Goal: Information Seeking & Learning: Learn about a topic

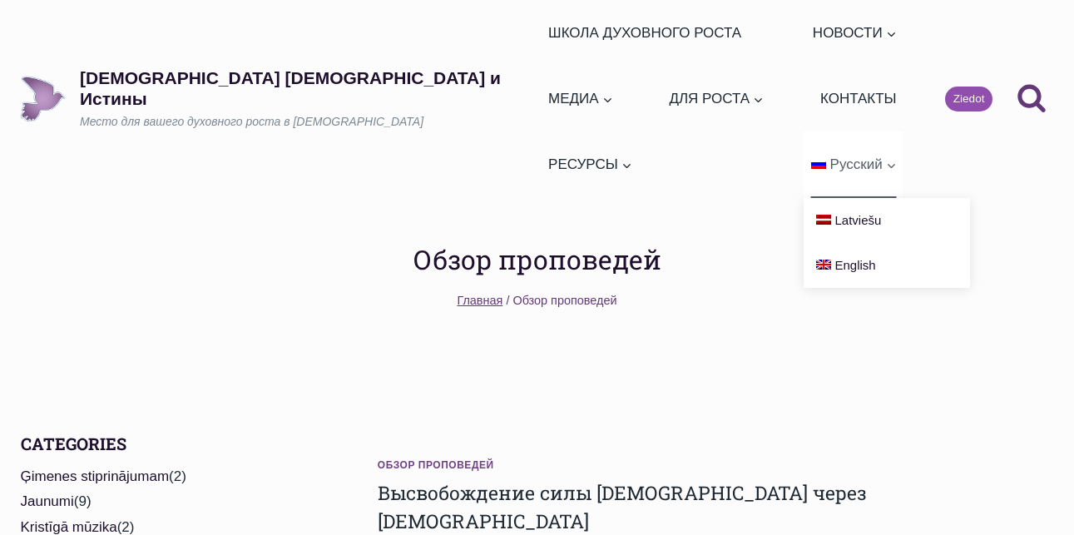
click at [842, 156] on span "Русский" at bounding box center [856, 164] width 52 height 16
click at [857, 156] on span "Русский" at bounding box center [856, 164] width 52 height 16
click at [566, 101] on ul "ШКОЛА ДУХОВНОГО РОСТА НОВОСТИ Развернуть Ежедневные слова Обзор проповедей МЕДИ…" at bounding box center [722, 99] width 363 height 198
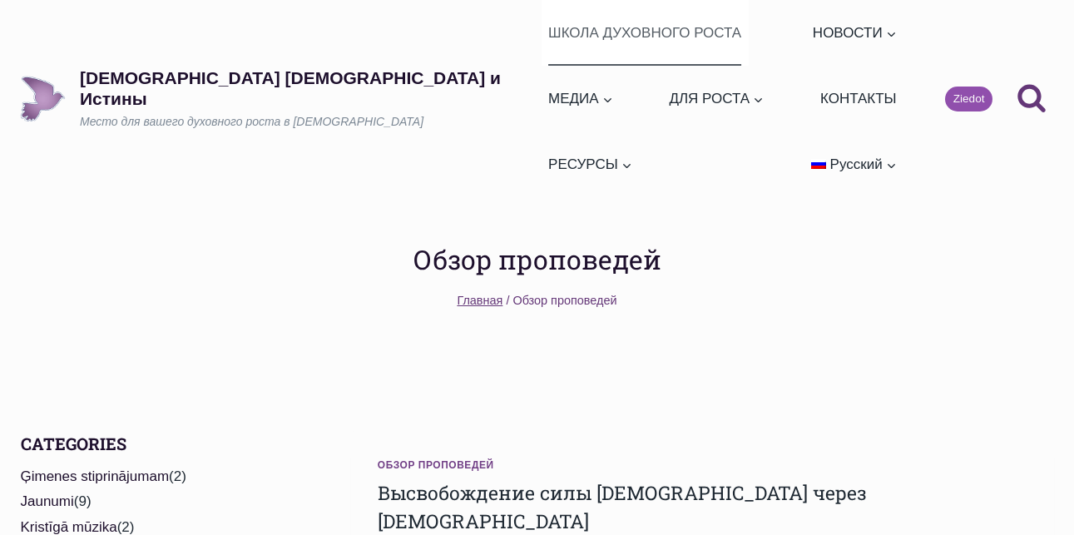
click at [541, 36] on link "ШКОЛА ДУХОВНОГО РОСТА" at bounding box center [644, 33] width 207 height 66
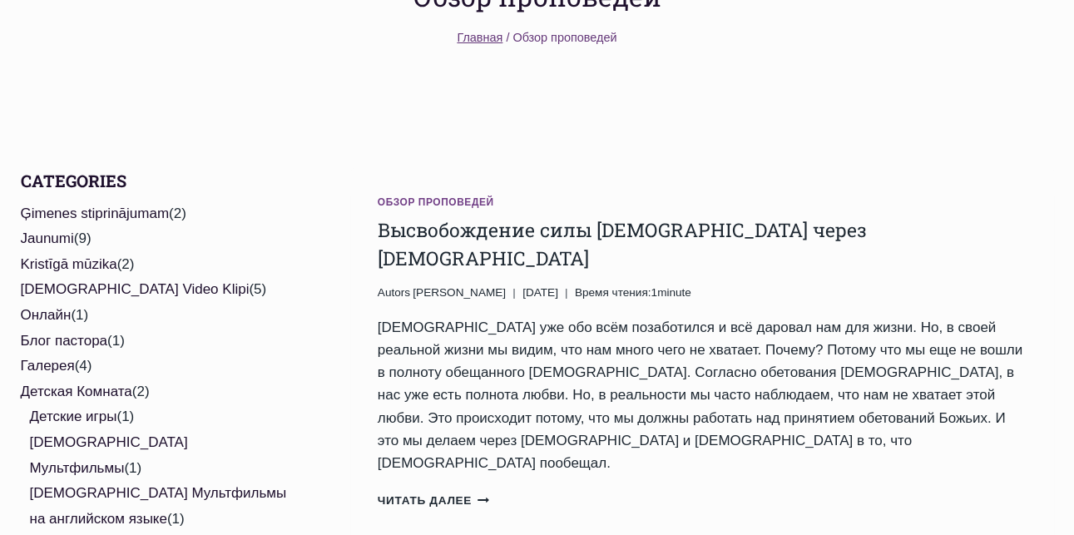
scroll to position [333, 0]
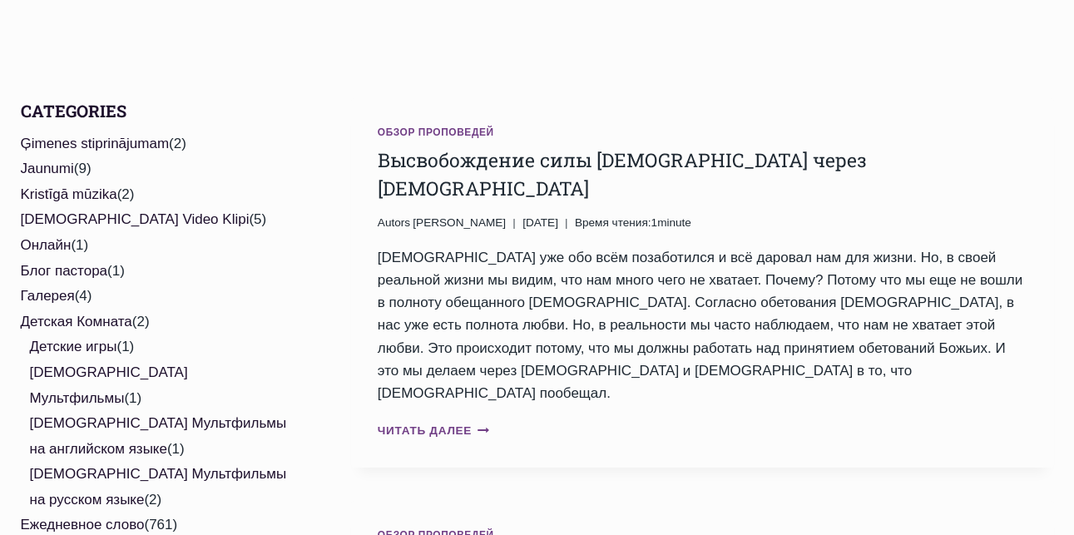
click at [452, 424] on link "Читать далее Высвобождение силы Божьей через молитву Продолжить" at bounding box center [433, 430] width 111 height 12
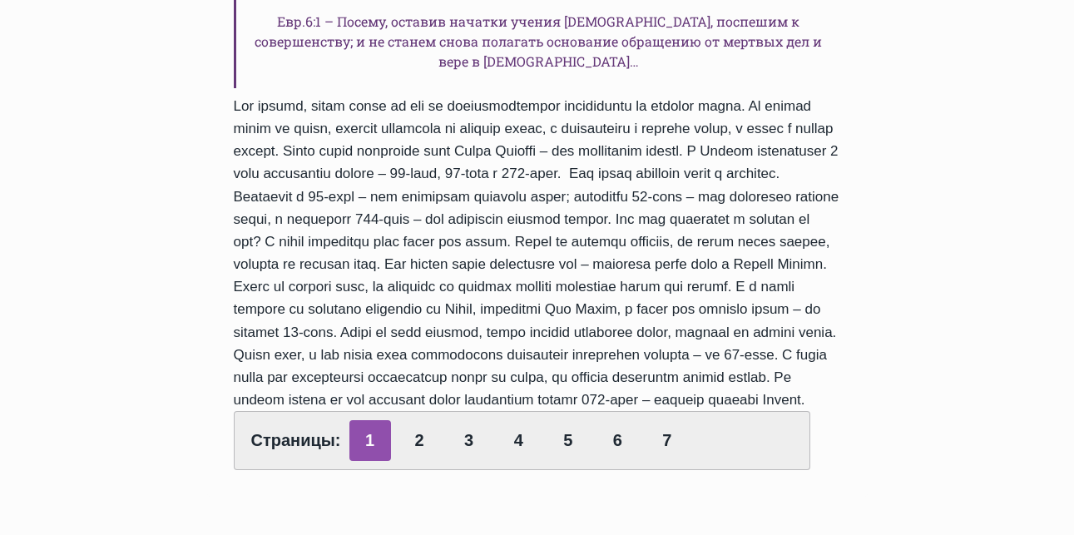
scroll to position [832, 0]
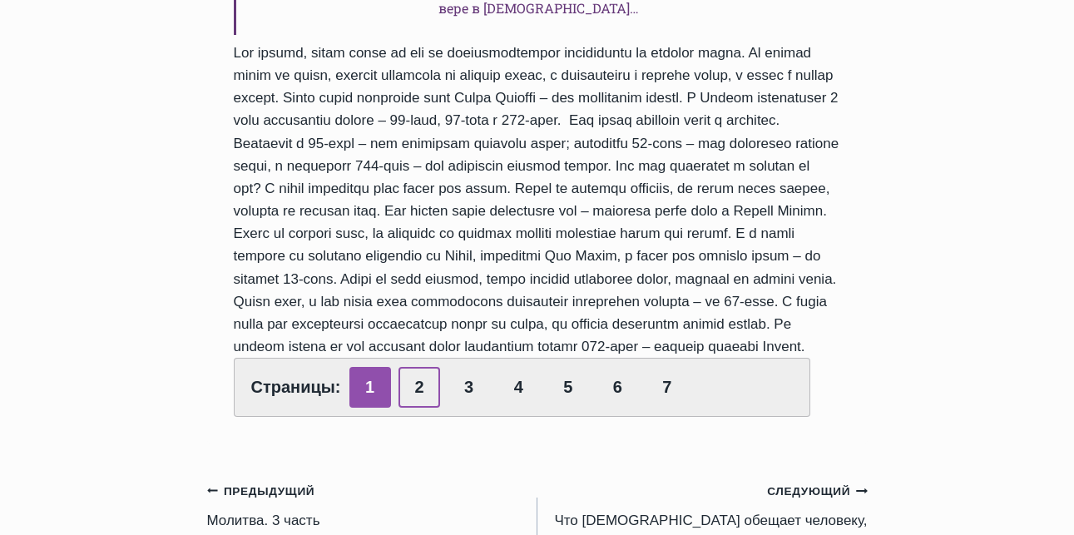
click at [411, 367] on link "2" at bounding box center [419, 387] width 42 height 41
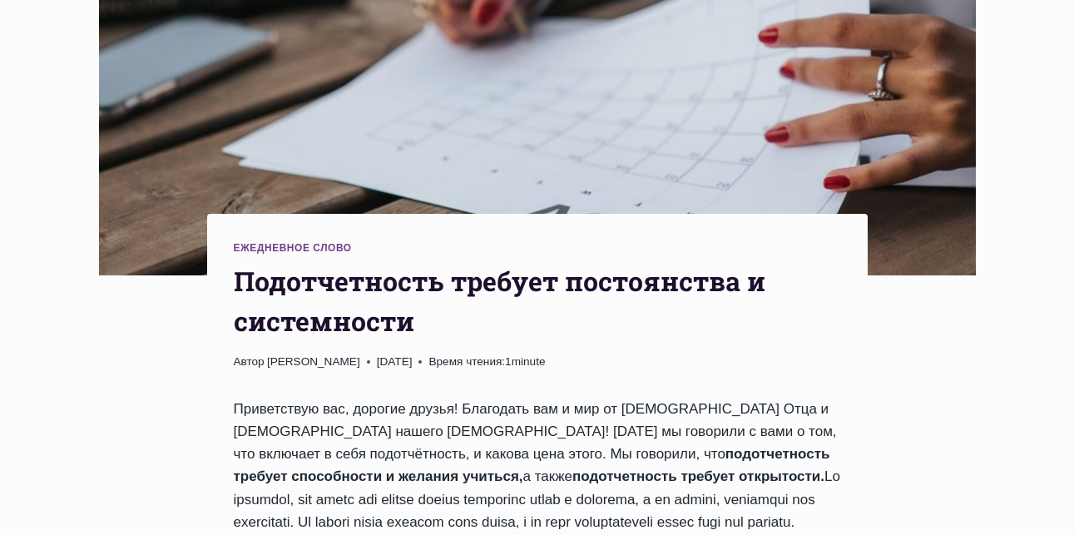
scroll to position [499, 0]
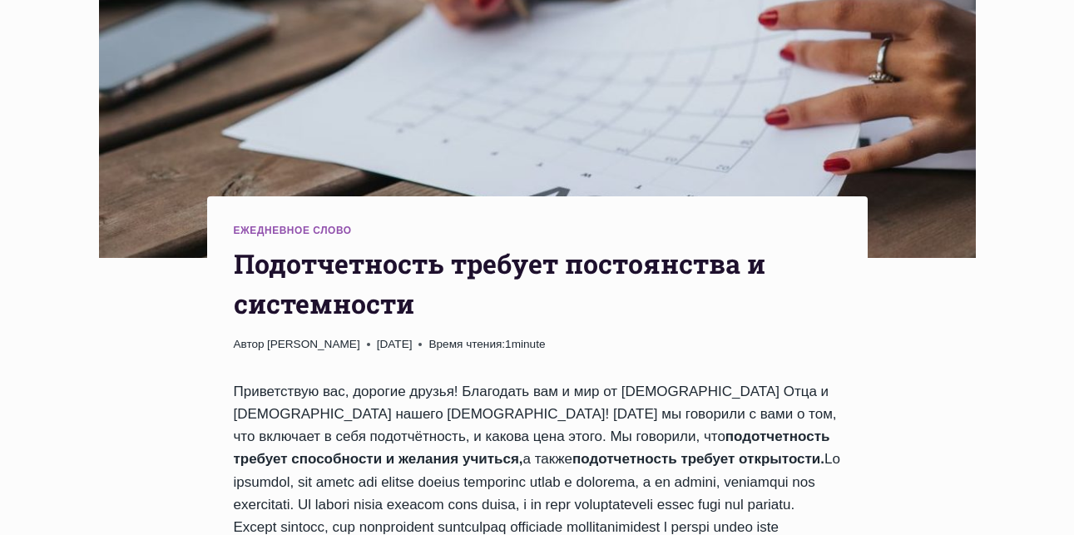
click at [289, 225] on link "Ежедневное слово" at bounding box center [293, 231] width 118 height 12
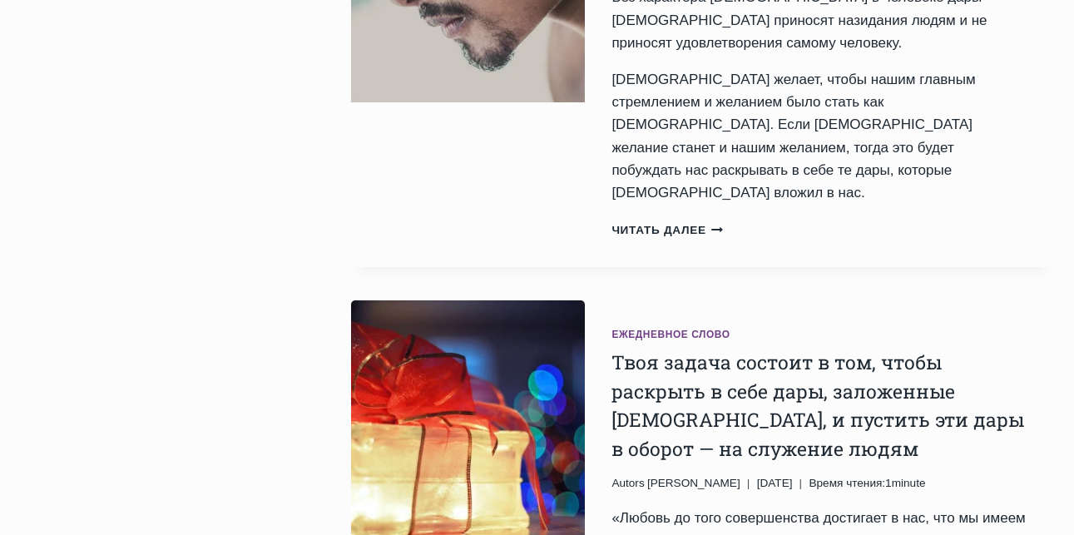
scroll to position [1913, 0]
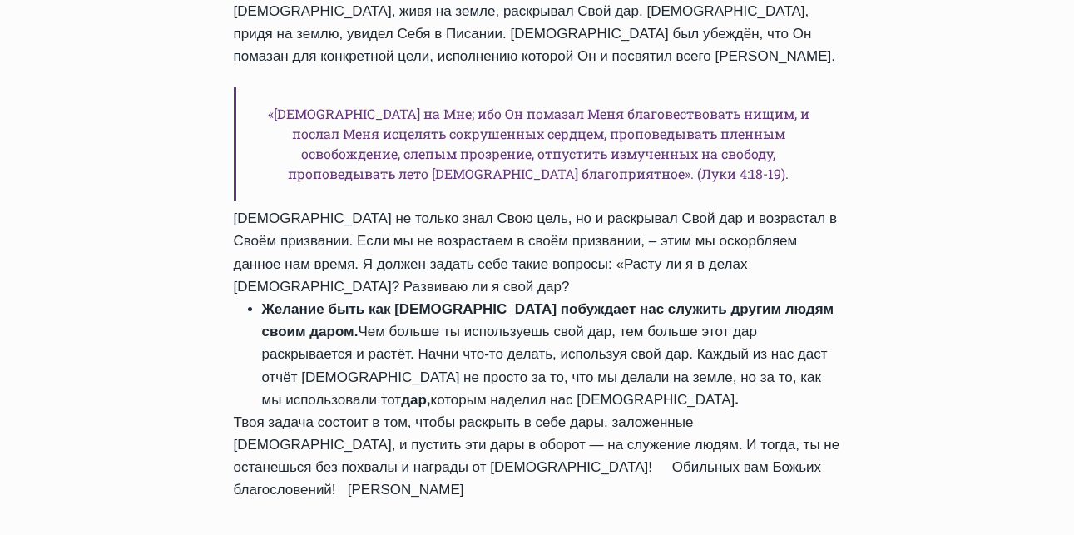
scroll to position [2162, 0]
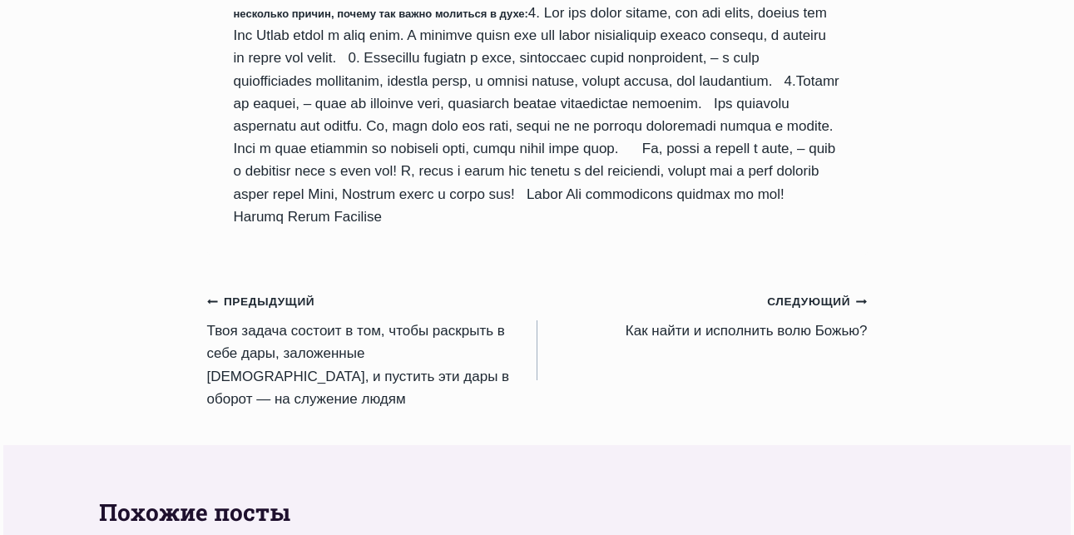
scroll to position [1746, 0]
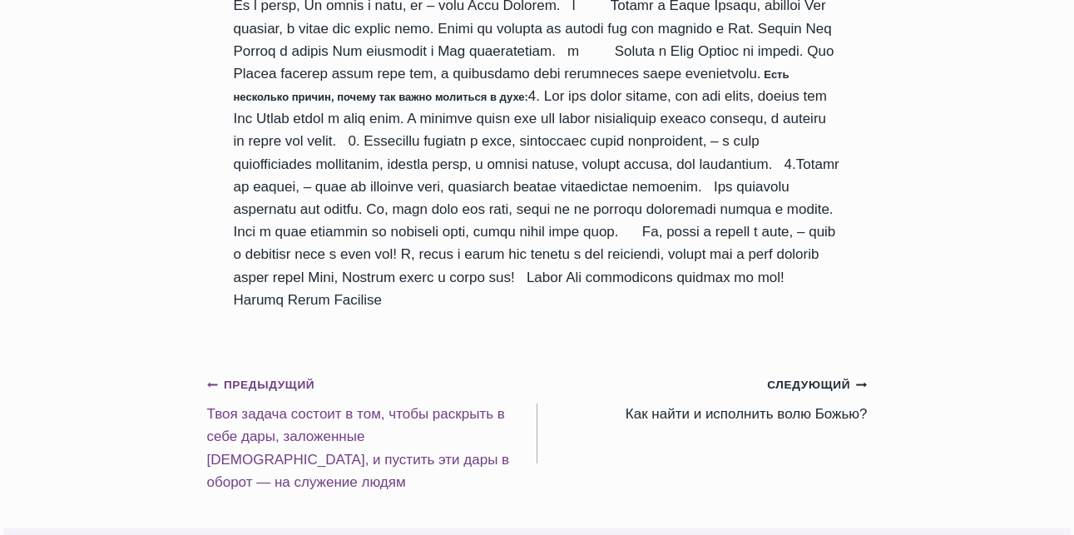
click at [272, 376] on small "Предыдущий Предыдущий" at bounding box center [261, 385] width 108 height 18
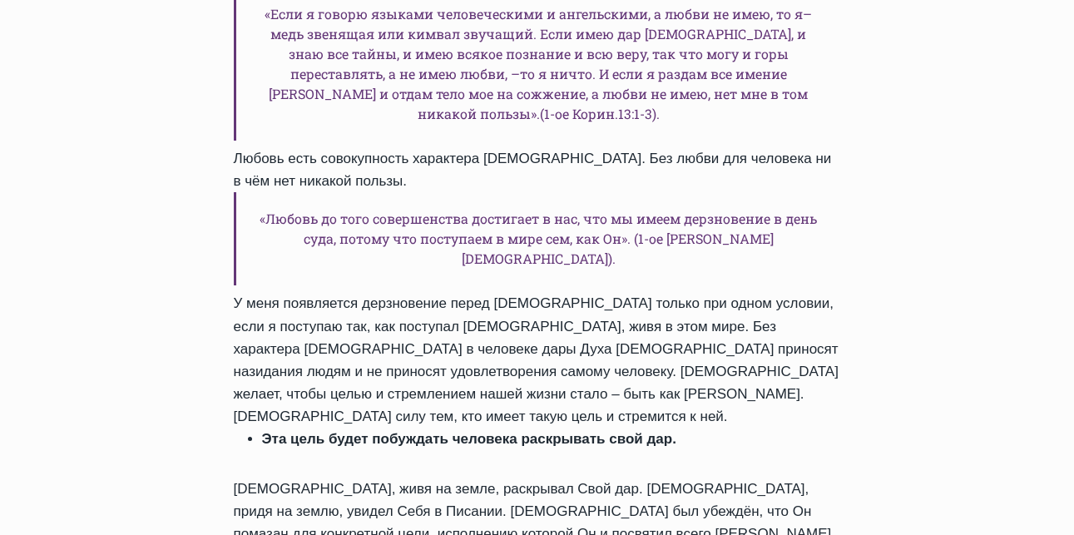
scroll to position [1746, 0]
